Goal: Information Seeking & Learning: Learn about a topic

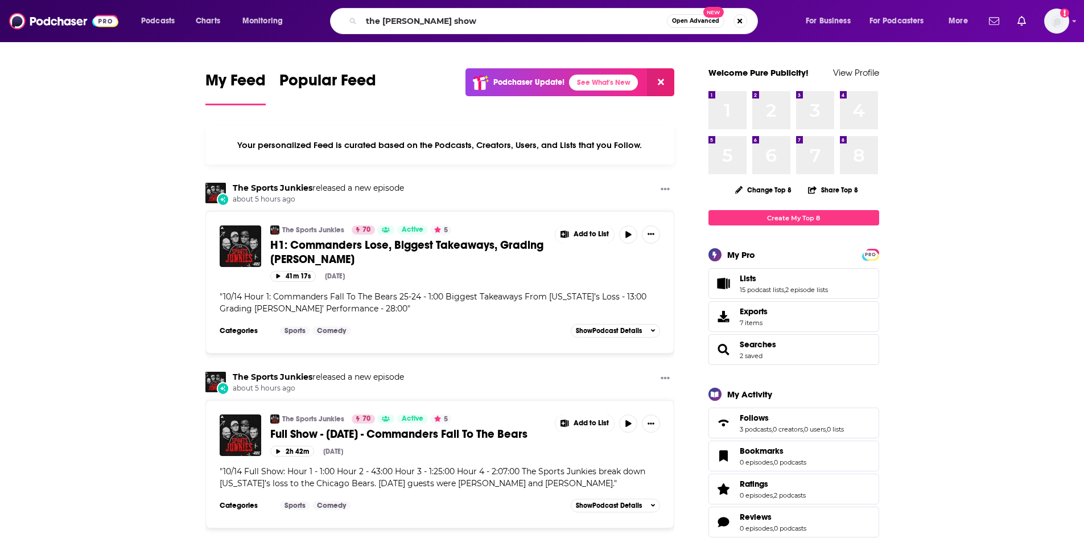
type input "the [PERSON_NAME] show"
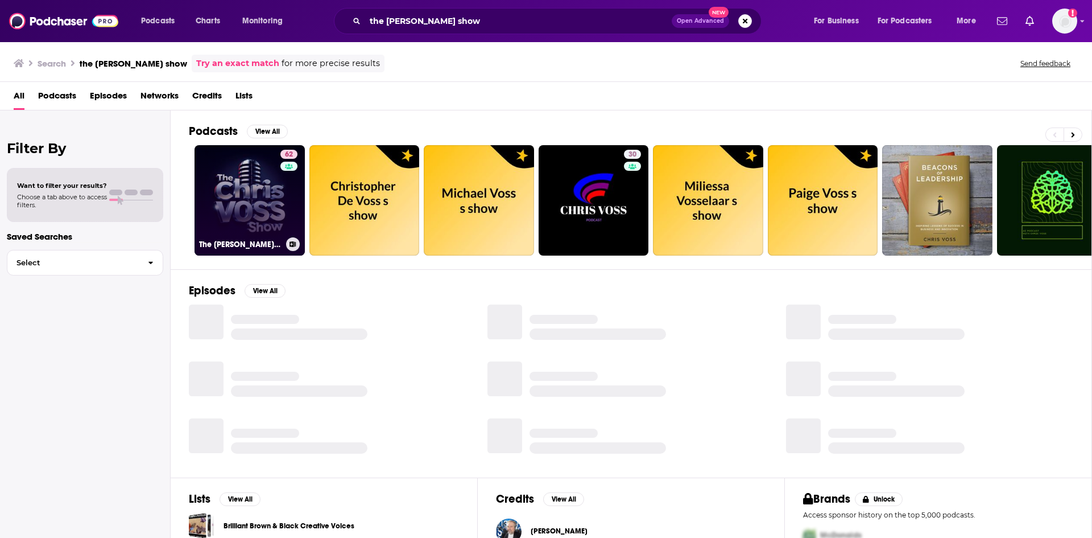
click at [265, 201] on link "62 The [PERSON_NAME] Show" at bounding box center [250, 200] width 110 height 110
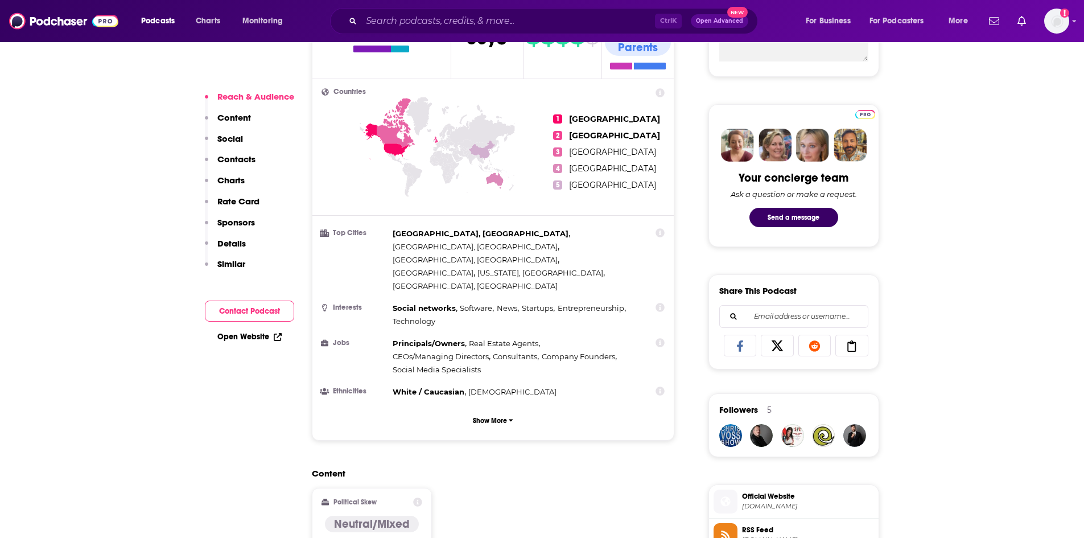
scroll to position [455, 0]
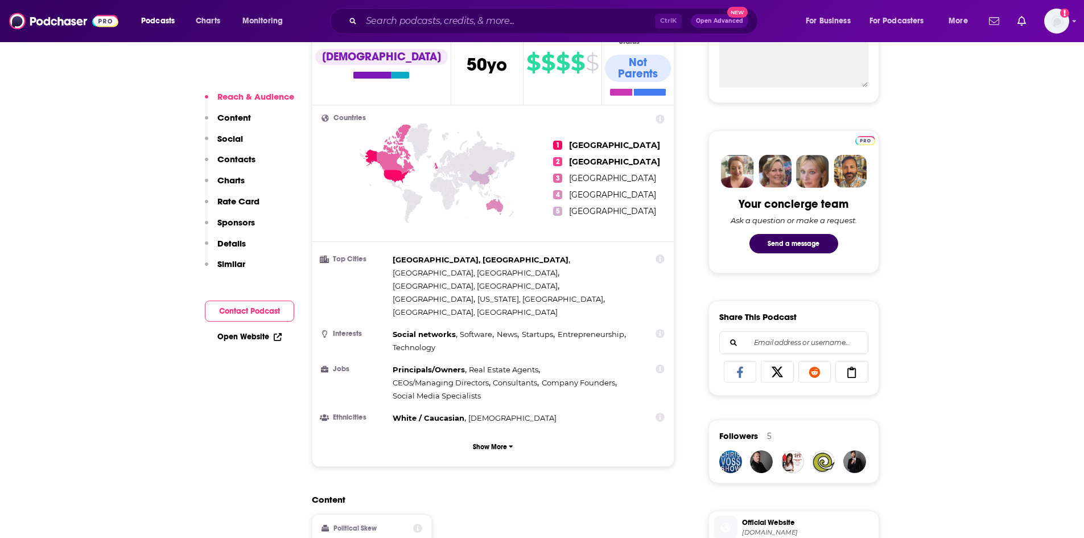
click at [238, 336] on link "Open Website" at bounding box center [249, 337] width 64 height 10
